Goal: Use online tool/utility

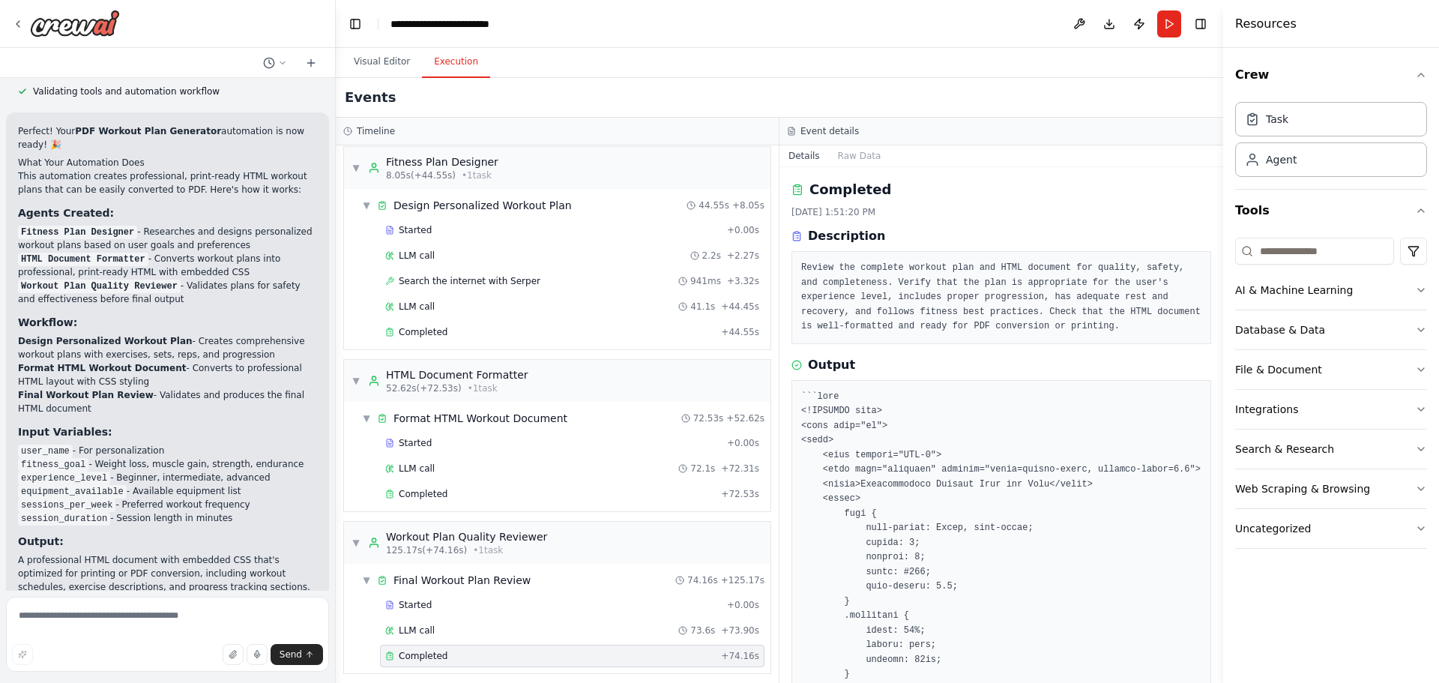
click at [155, 293] on code "Workout Plan Quality Reviewer" at bounding box center [99, 286] width 163 height 13
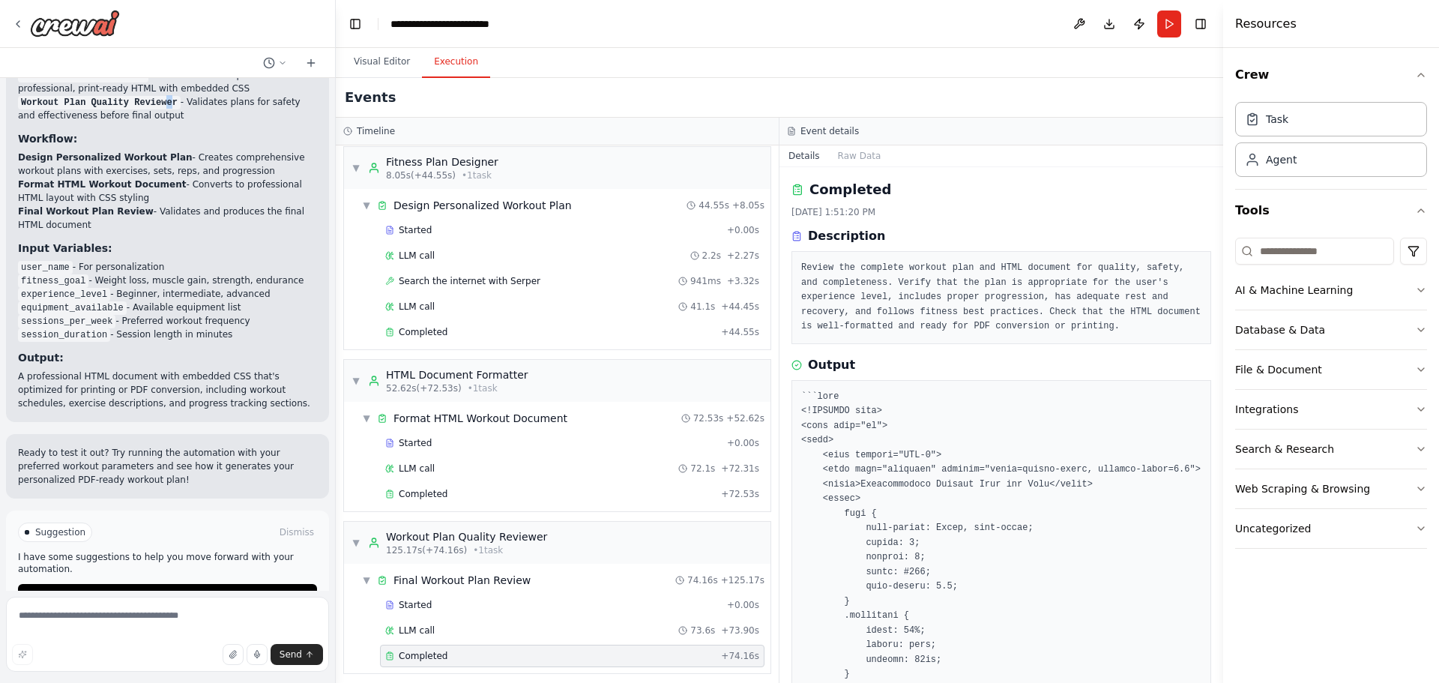
scroll to position [9401, 0]
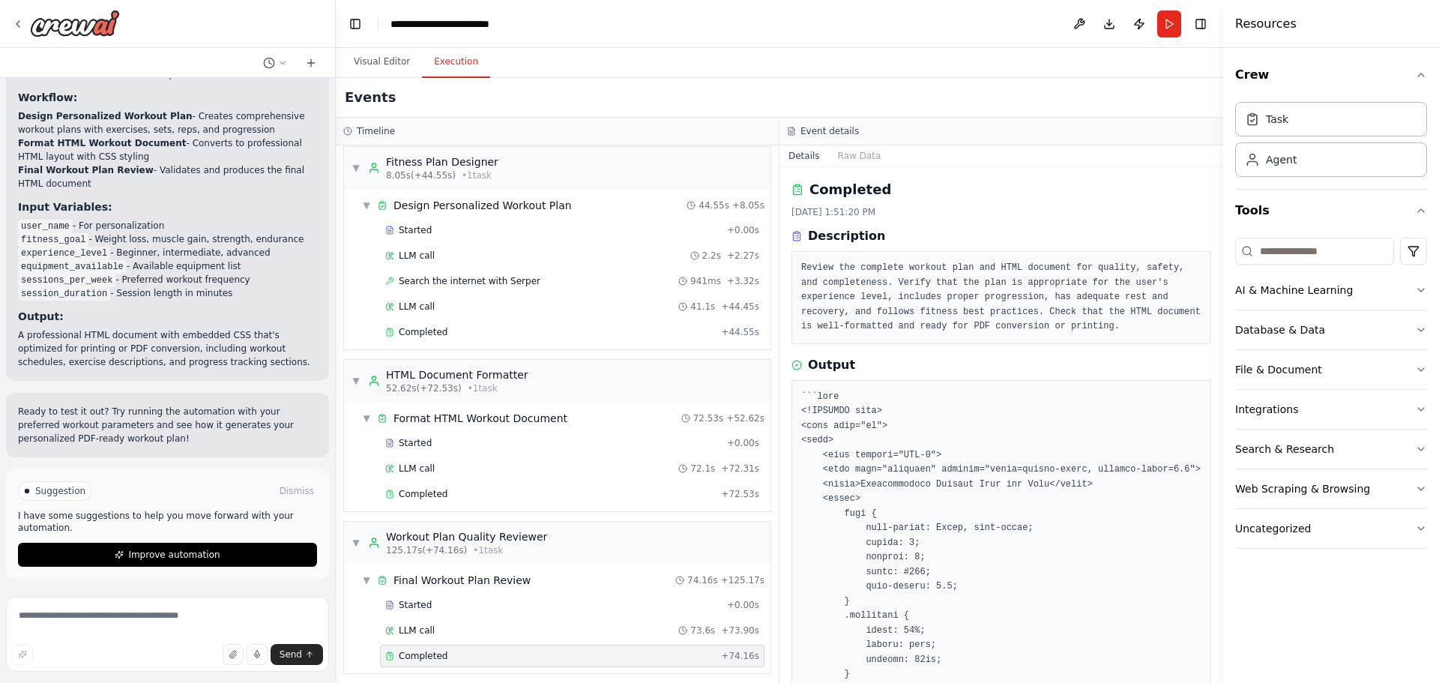
click at [52, 490] on span "Suggestion" at bounding box center [60, 491] width 50 height 12
click at [131, 632] on textarea at bounding box center [167, 634] width 323 height 75
type textarea "*"
type textarea "**********"
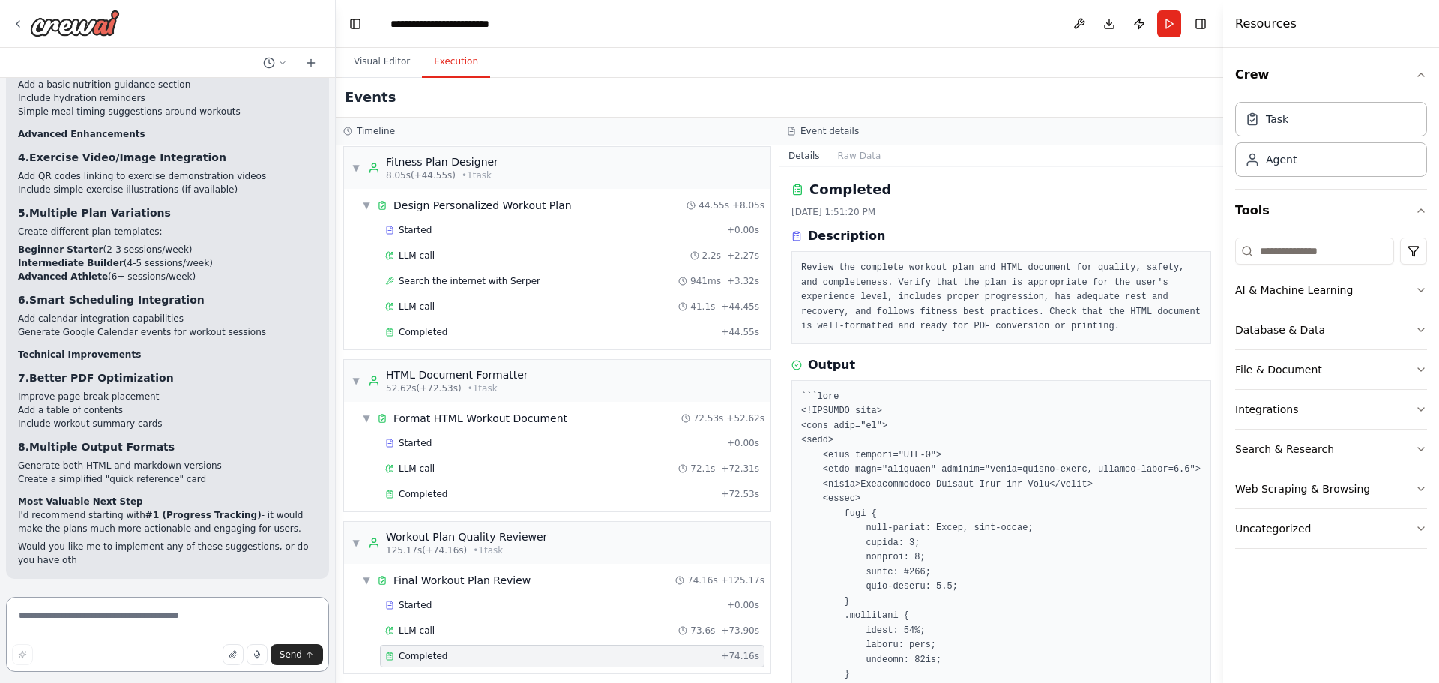
scroll to position [10142, 0]
click at [392, 58] on button "Visual Editor" at bounding box center [382, 61] width 80 height 31
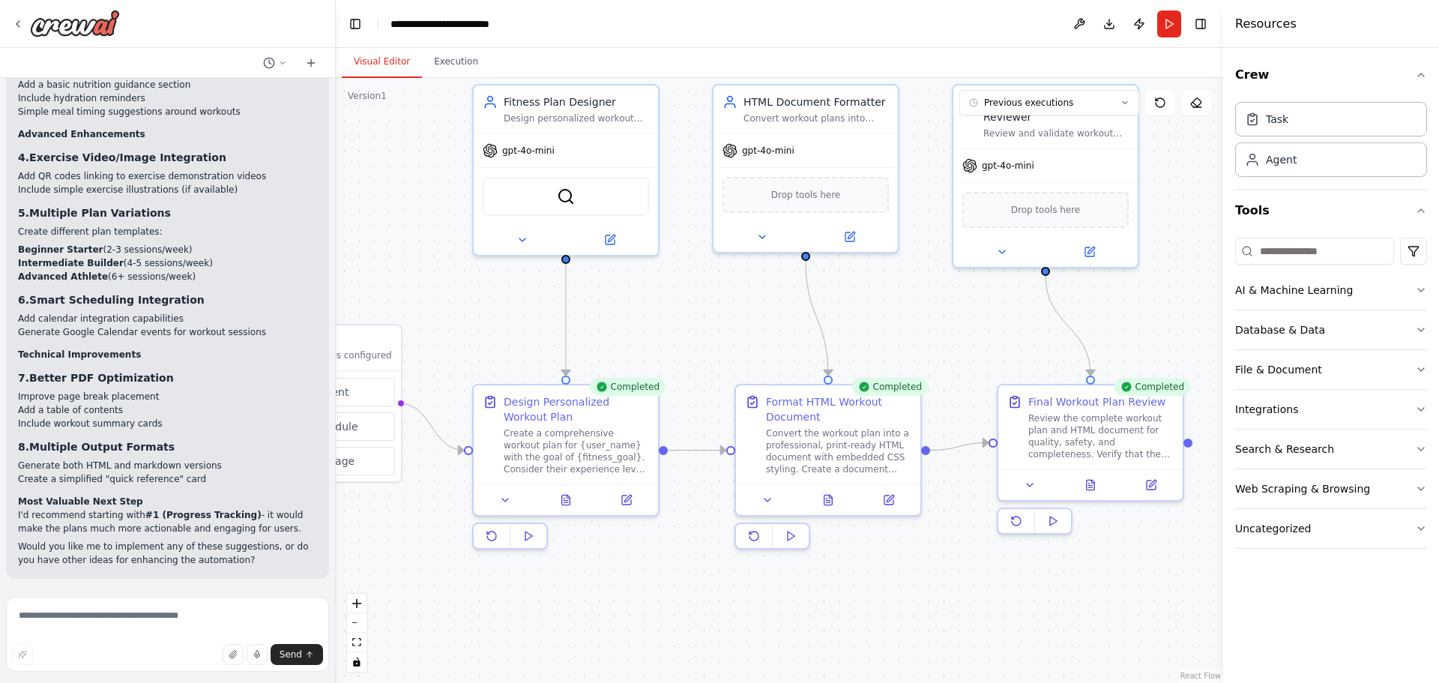
drag, startPoint x: 598, startPoint y: 256, endPoint x: 362, endPoint y: 133, distance: 266.2
click at [361, 134] on div ".deletable-edge-delete-btn { width: 20px; height: 20px; border: 0px solid #ffff…" at bounding box center [779, 380] width 887 height 605
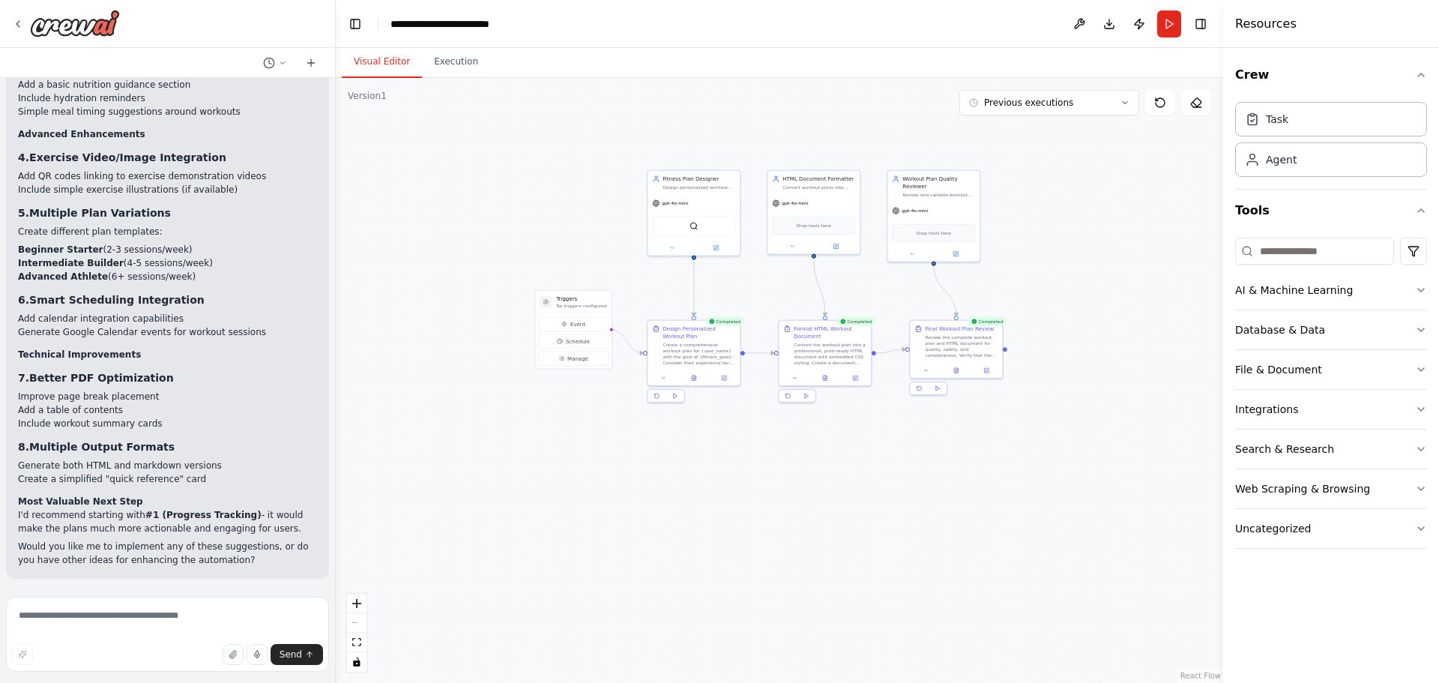
drag, startPoint x: 952, startPoint y: 576, endPoint x: 1065, endPoint y: 486, distance: 145.0
click at [1065, 486] on div ".deletable-edge-delete-btn { width: 20px; height: 20px; border: 0px solid #ffff…" at bounding box center [779, 380] width 887 height 605
